Goal: Obtain resource: Obtain resource

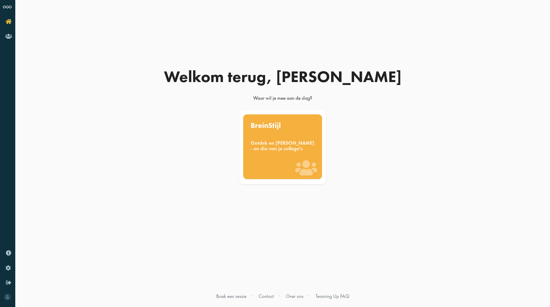
click at [285, 148] on div "Ontdek en benut jouw denkstijl - en die van je collega's" at bounding box center [283, 145] width 64 height 11
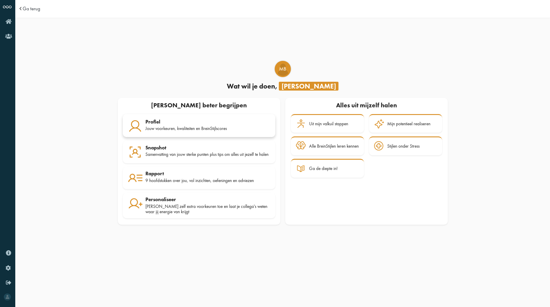
click at [195, 127] on div "Jouw voorkeuren, kwaliteiten en BreinStijlscores" at bounding box center [208, 128] width 125 height 5
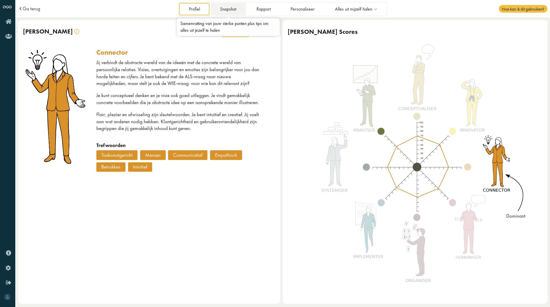
click at [225, 9] on link "Snapshot" at bounding box center [228, 9] width 35 height 12
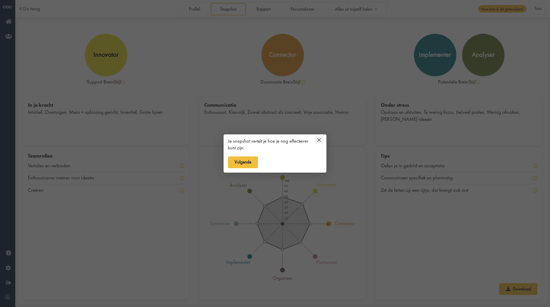
click at [319, 139] on icon at bounding box center [319, 139] width 7 height 7
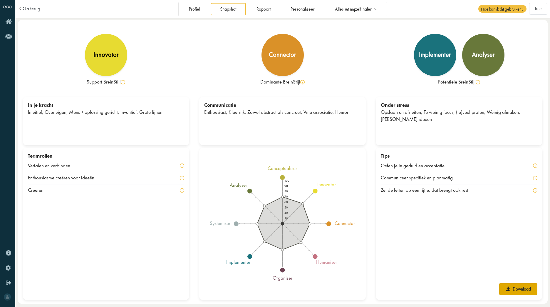
click at [517, 290] on link "Download" at bounding box center [518, 289] width 38 height 12
click at [260, 11] on link "Rapport" at bounding box center [263, 9] width 33 height 12
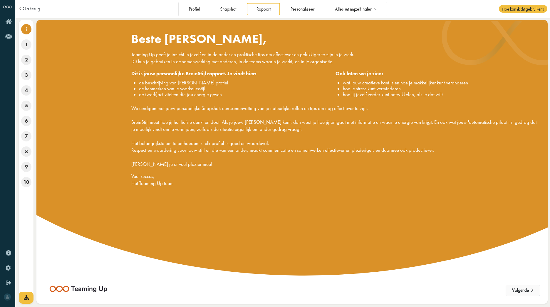
click at [514, 290] on button "Volgende" at bounding box center [523, 291] width 34 height 12
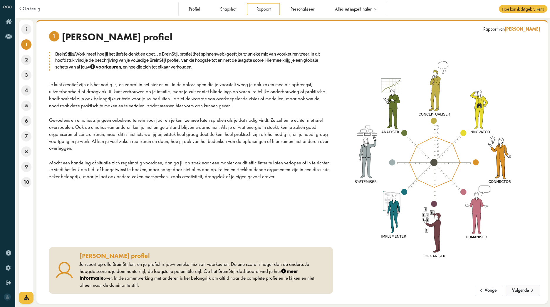
click at [522, 293] on button "Volgende" at bounding box center [523, 291] width 34 height 12
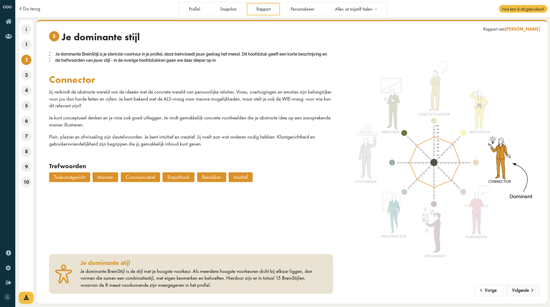
click at [522, 293] on button "Volgende" at bounding box center [523, 291] width 34 height 12
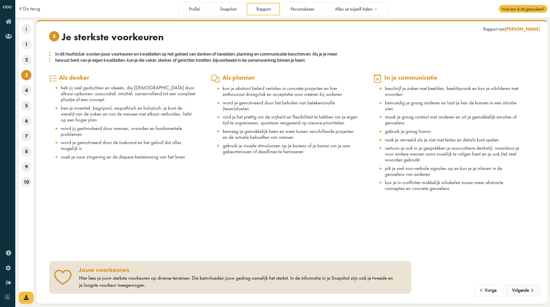
click at [522, 293] on button "Volgende" at bounding box center [523, 291] width 34 height 12
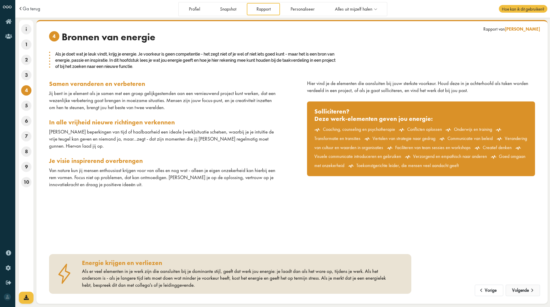
click at [522, 292] on button "Volgende" at bounding box center [523, 291] width 34 height 12
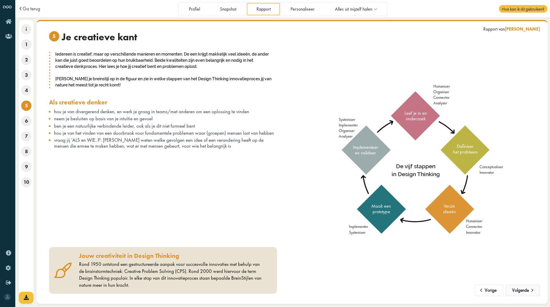
click at [522, 292] on button "Volgende" at bounding box center [523, 291] width 34 height 12
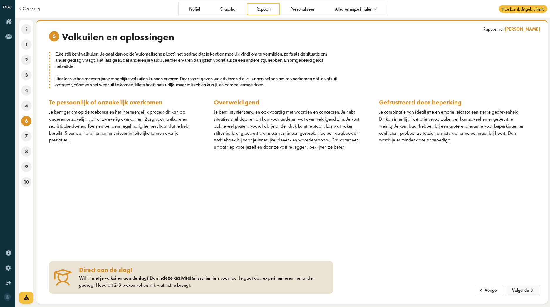
click at [522, 292] on button "Volgende" at bounding box center [523, 291] width 34 height 12
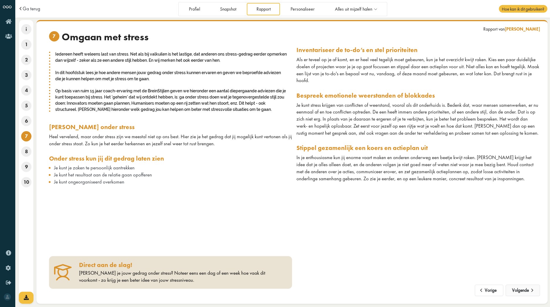
click at [522, 292] on button "Volgende" at bounding box center [523, 291] width 34 height 12
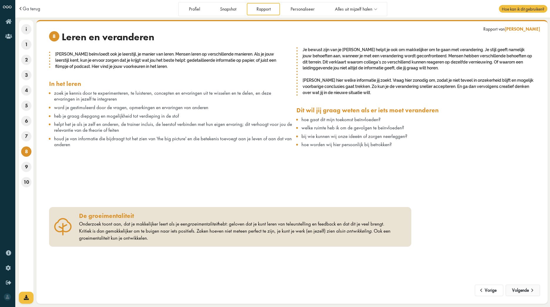
click at [522, 292] on button "Volgende" at bounding box center [523, 291] width 34 height 12
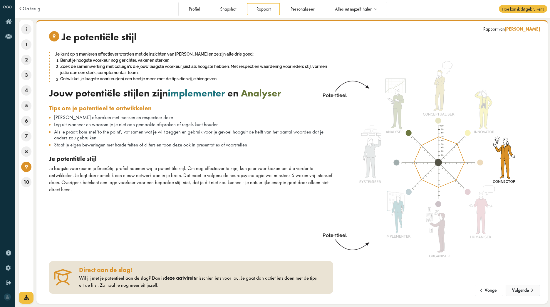
click at [522, 292] on button "Volgende" at bounding box center [523, 291] width 34 height 12
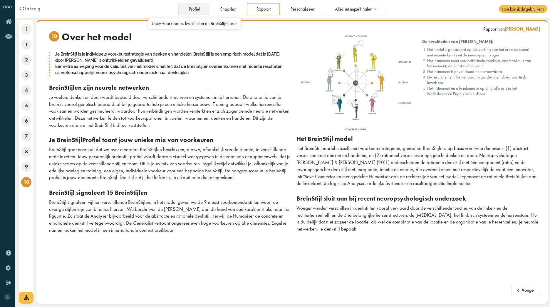
click at [190, 10] on link "Profiel" at bounding box center [194, 9] width 30 height 12
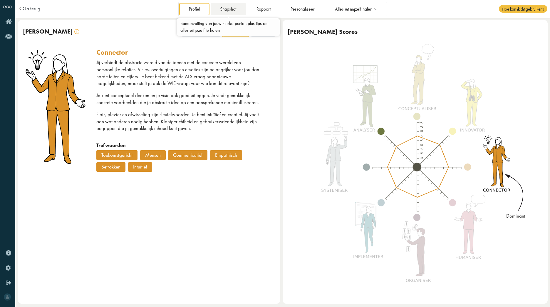
click at [230, 10] on link "Snapshot" at bounding box center [228, 9] width 35 height 12
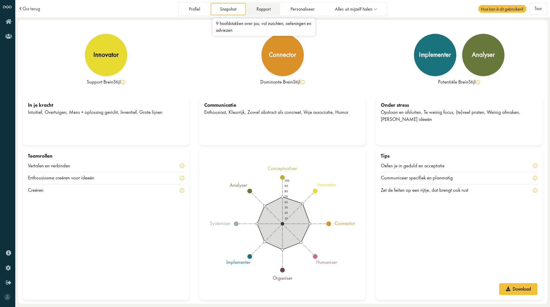
click at [260, 9] on link "Rapport" at bounding box center [263, 9] width 33 height 12
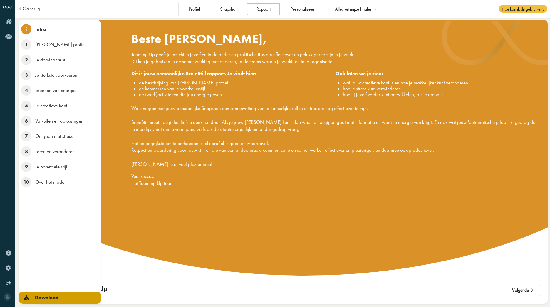
click at [25, 297] on icon at bounding box center [26, 297] width 5 height 5
click at [49, 297] on span "Download" at bounding box center [47, 297] width 24 height 6
click at [31, 297] on link "Download" at bounding box center [60, 298] width 82 height 12
click at [32, 296] on link "Download" at bounding box center [60, 298] width 82 height 12
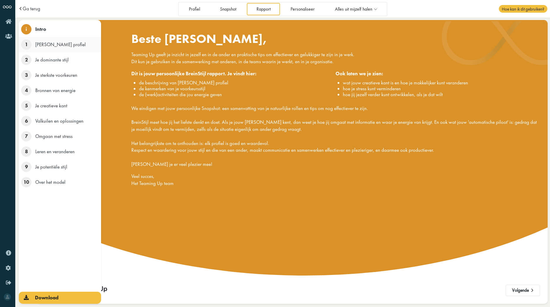
drag, startPoint x: 26, startPoint y: 298, endPoint x: 47, endPoint y: 44, distance: 254.0
click at [47, 44] on span "Je BreinStijl profiel" at bounding box center [60, 44] width 51 height 6
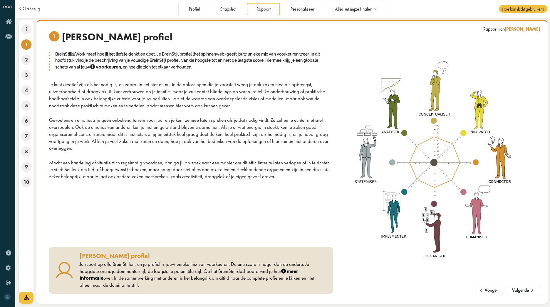
click at [54, 296] on div "Vorige Volgende Rapport van Monique Bak 1 Je BreinStijl profiel BreinStijl@Work…" at bounding box center [291, 162] width 511 height 284
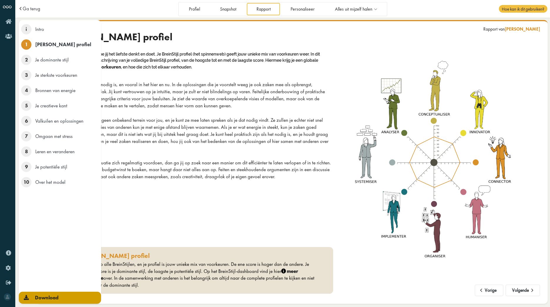
click at [26, 296] on icon at bounding box center [26, 297] width 5 height 5
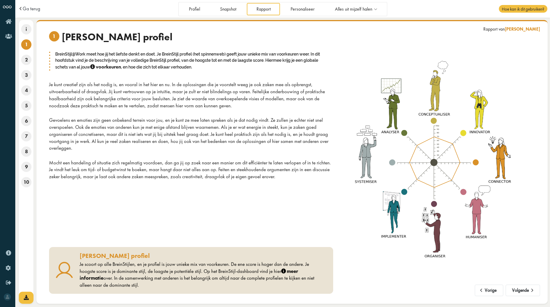
drag, startPoint x: 26, startPoint y: 296, endPoint x: 345, endPoint y: 194, distance: 334.4
click at [349, 193] on img at bounding box center [434, 162] width 172 height 204
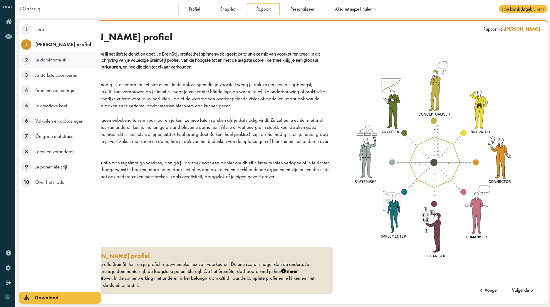
click at [61, 61] on span "Je dominante stijl" at bounding box center [52, 59] width 34 height 6
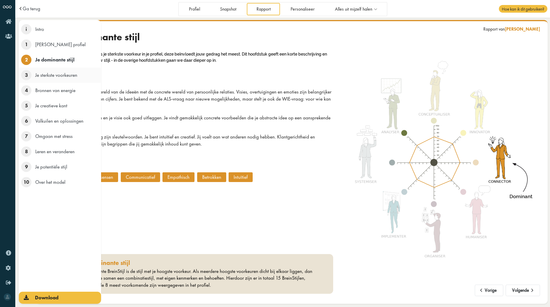
click at [66, 80] on li "3 Je sterkste voorkeuren" at bounding box center [60, 75] width 82 height 15
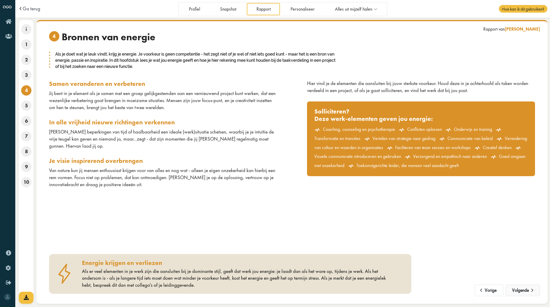
click at [530, 290] on span at bounding box center [532, 288] width 7 height 5
